Goal: Check status: Check status

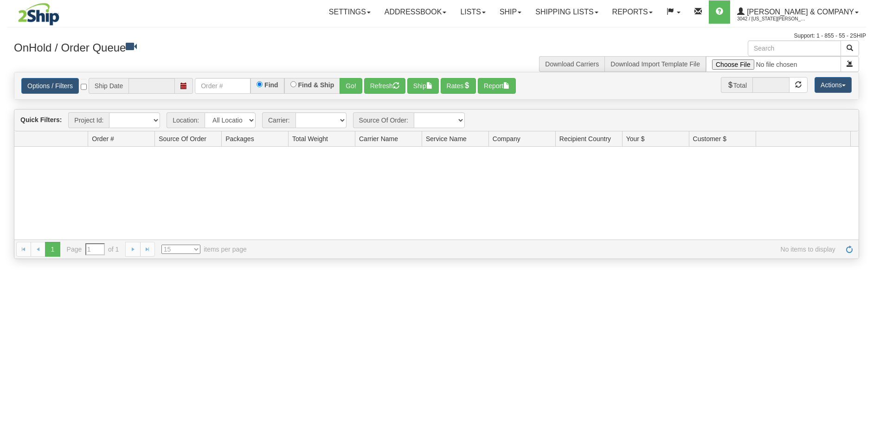
type input "[DATE]"
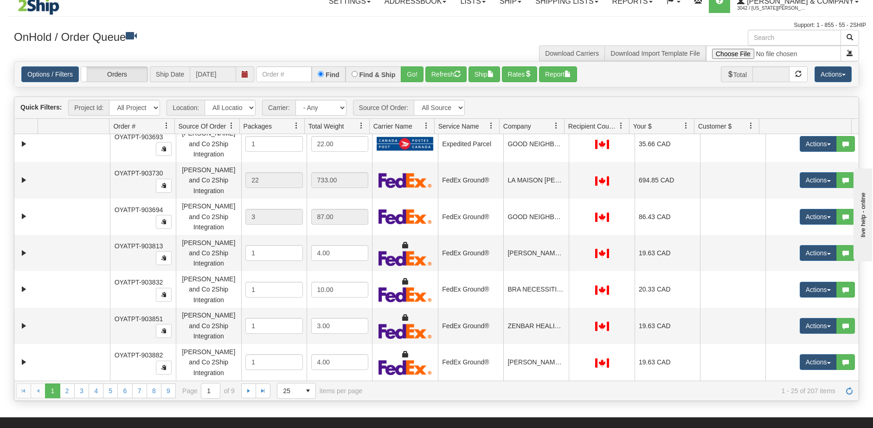
scroll to position [192, 0]
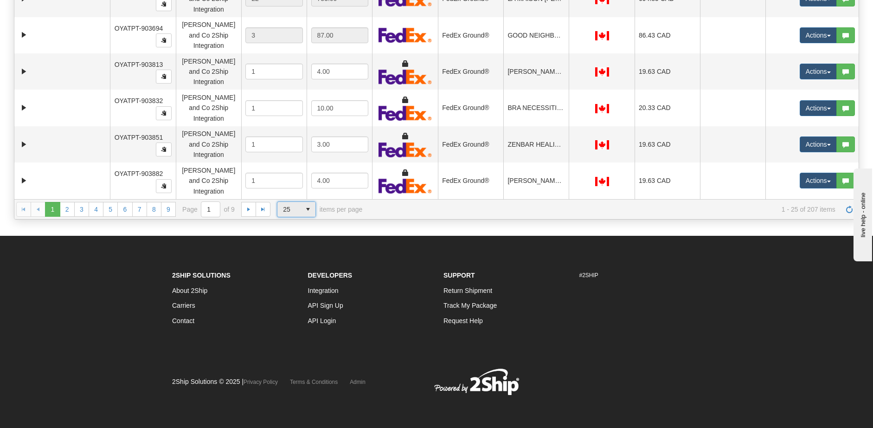
click at [307, 216] on span "select" at bounding box center [307, 209] width 15 height 15
click at [296, 263] on li "100" at bounding box center [296, 262] width 38 height 13
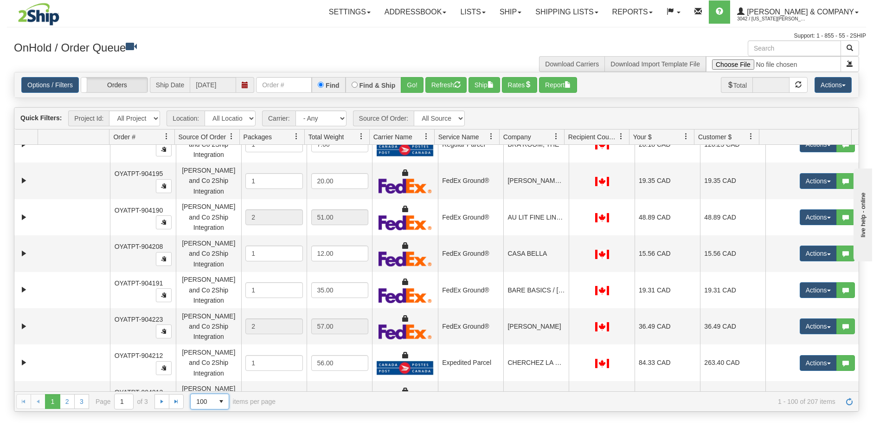
scroll to position [2782, 0]
